Goal: Task Accomplishment & Management: Complete application form

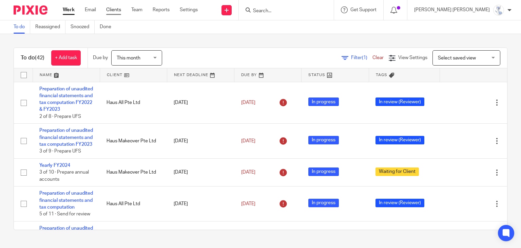
click at [119, 9] on link "Clients" at bounding box center [113, 9] width 15 height 7
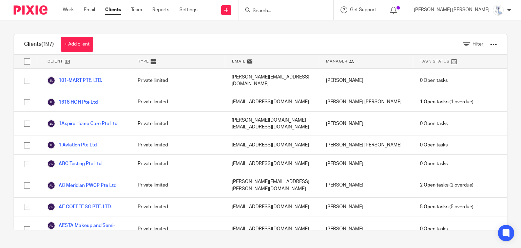
click at [474, 45] on div "Filter" at bounding box center [475, 44] width 44 height 20
click at [473, 44] on span "Filter" at bounding box center [478, 44] width 11 height 5
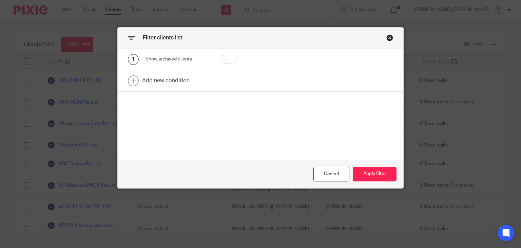
click at [163, 69] on div "1 Show archived clients" at bounding box center [261, 59] width 286 height 21
click at [163, 76] on link at bounding box center [261, 80] width 286 height 21
click at [163, 76] on div "Field" at bounding box center [174, 83] width 46 height 14
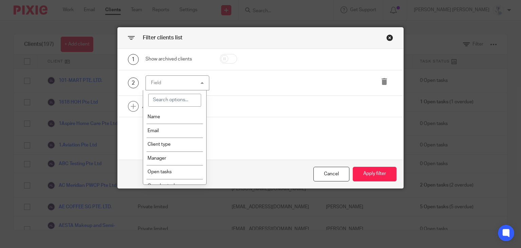
click at [388, 37] on div "Close this dialog window" at bounding box center [389, 37] width 7 height 7
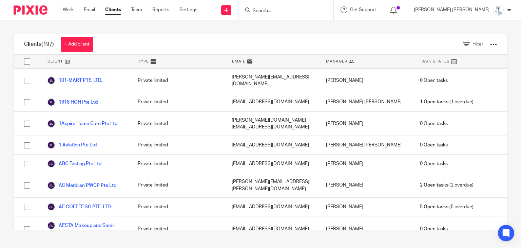
click at [490, 43] on div at bounding box center [493, 44] width 7 height 7
click at [463, 45] on icon at bounding box center [466, 44] width 7 height 7
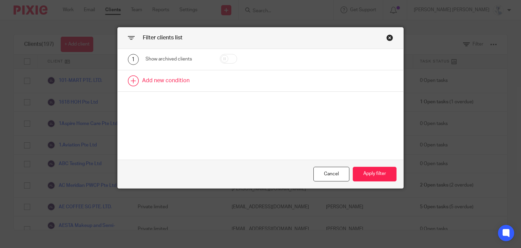
click at [172, 75] on link at bounding box center [261, 80] width 286 height 21
click at [170, 76] on div "Field" at bounding box center [174, 83] width 46 height 14
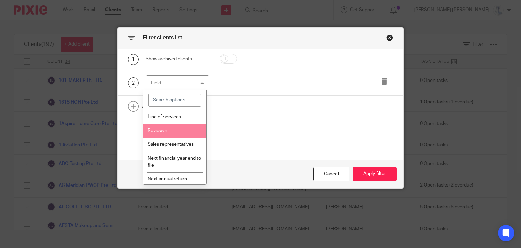
scroll to position [170, 0]
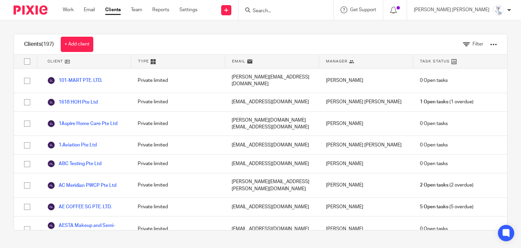
click at [490, 44] on div at bounding box center [493, 44] width 7 height 7
click at [452, 68] on link "Export clients to CSV file" at bounding box center [451, 69] width 68 height 10
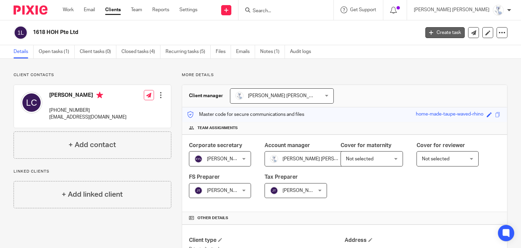
click at [444, 33] on link "Create task" at bounding box center [444, 32] width 39 height 11
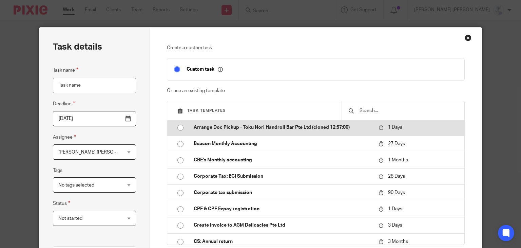
scroll to position [68, 0]
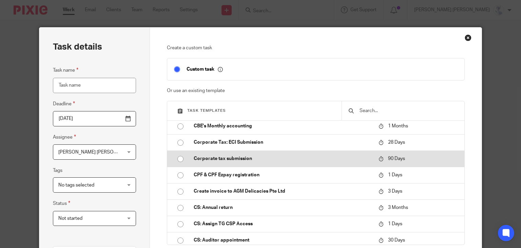
click at [246, 157] on p "Corporate tax submission" at bounding box center [283, 158] width 178 height 7
type input "2025-11-18"
type input "Corporate tax submission"
checkbox input "false"
radio input "true"
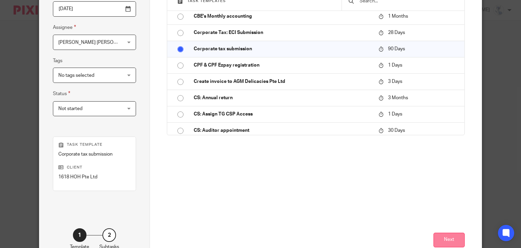
scroll to position [136, 0]
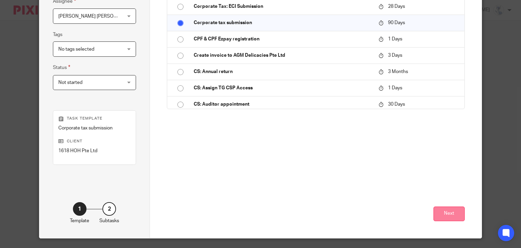
click at [443, 207] on button "Next" at bounding box center [448, 213] width 31 height 15
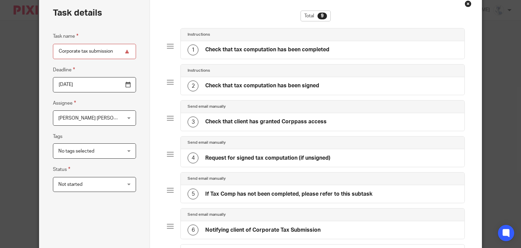
scroll to position [68, 0]
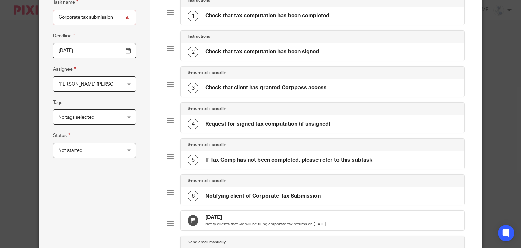
click at [215, 194] on h4 "Notifying client of Corporate Tax Submission" at bounding box center [262, 195] width 115 height 7
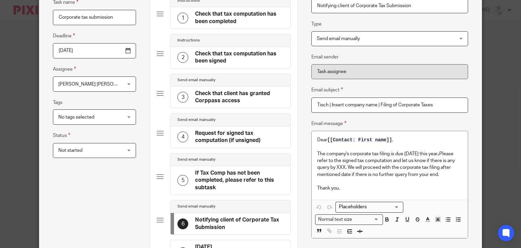
click at [204, 94] on h4 "Check that client has granted Corppass access" at bounding box center [239, 97] width 89 height 15
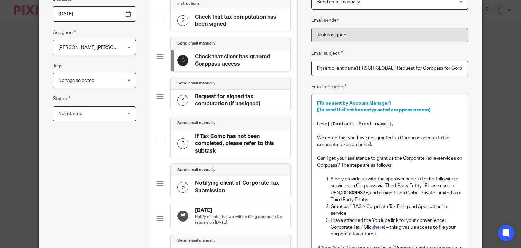
scroll to position [102, 0]
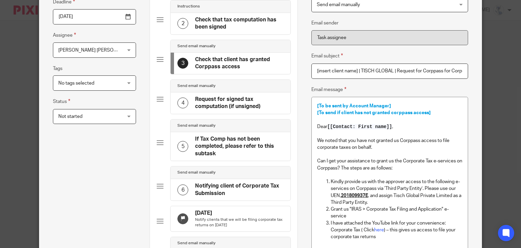
click at [226, 100] on h4 "Request for signed tax computation (if unsigned)" at bounding box center [239, 103] width 89 height 15
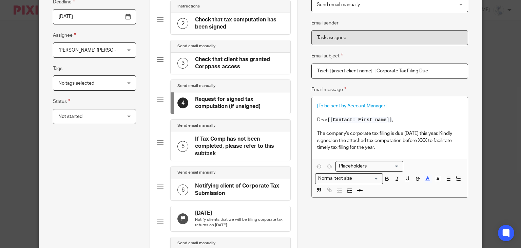
click at [240, 151] on h4 "If Tax Comp has not been completed, please refer to this subtask" at bounding box center [239, 146] width 89 height 22
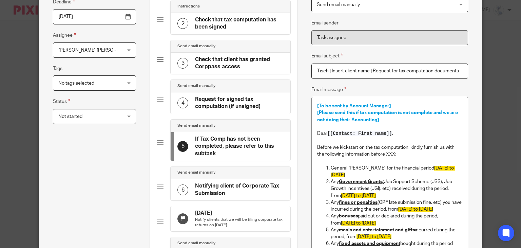
click at [229, 103] on h4 "Request for signed tax computation (if unsigned)" at bounding box center [239, 103] width 89 height 15
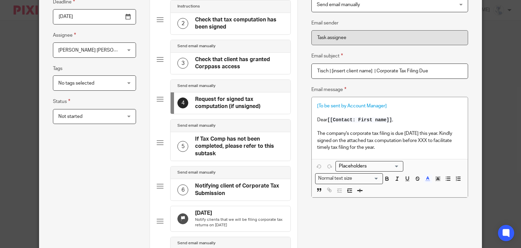
click at [211, 142] on h4 "If Tax Comp has not been completed, please refer to this subtask" at bounding box center [239, 146] width 89 height 22
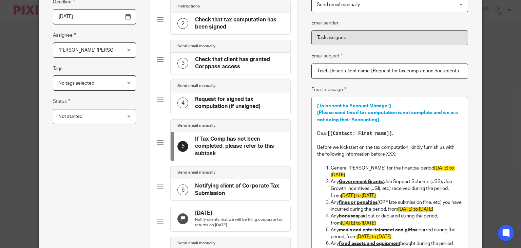
scroll to position [136, 0]
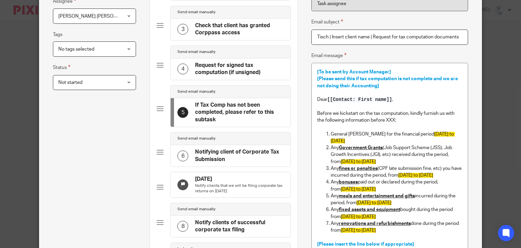
click at [204, 148] on h4 "Notifying client of Corporate Tax Submission" at bounding box center [239, 155] width 89 height 15
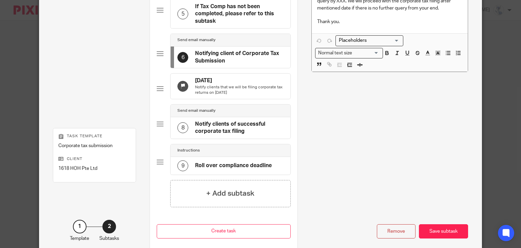
scroll to position [237, 0]
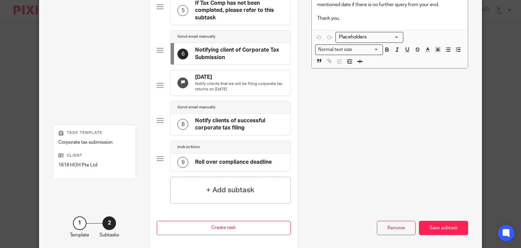
click at [214, 135] on div "8 Notify clients of successful corporate tax filing" at bounding box center [231, 124] width 120 height 21
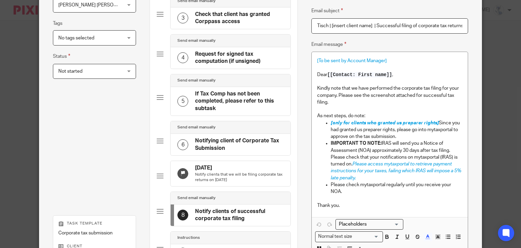
scroll to position [136, 0]
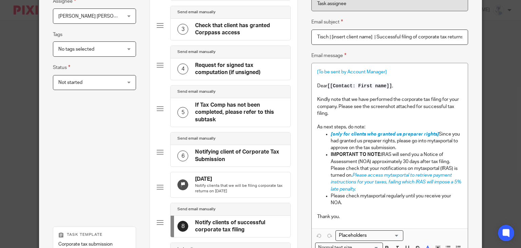
click at [224, 115] on h4 "If Tax Comp has not been completed, please refer to this subtask" at bounding box center [239, 112] width 89 height 22
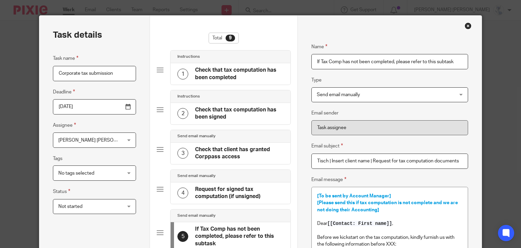
scroll to position [0, 0]
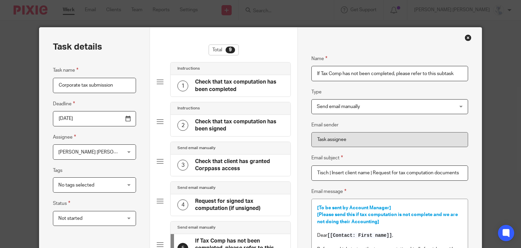
click at [466, 36] on div "Close this dialog window" at bounding box center [468, 37] width 7 height 7
